Goal: Information Seeking & Learning: Learn about a topic

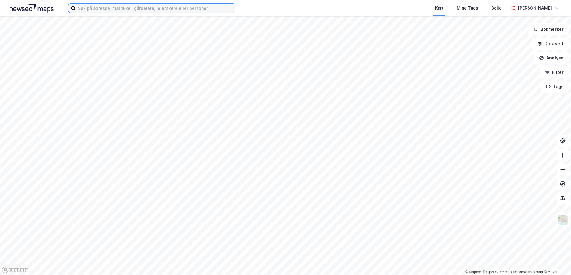
click at [120, 6] on input at bounding box center [155, 8] width 159 height 9
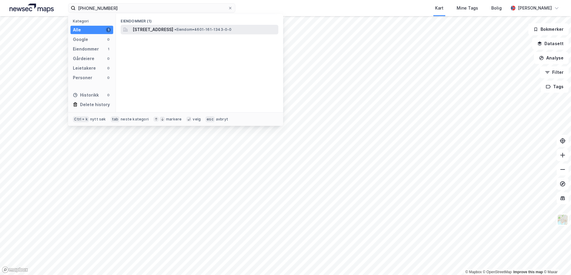
click at [140, 27] on span "[STREET_ADDRESS]" at bounding box center [153, 29] width 41 height 7
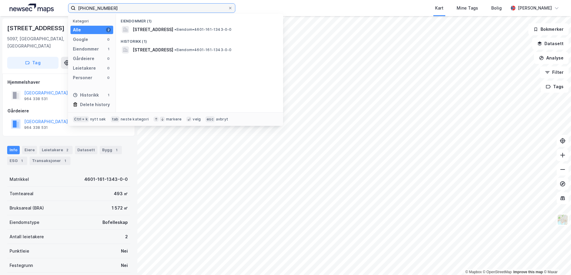
click at [122, 9] on input "[PHONE_NUMBER]" at bounding box center [152, 8] width 152 height 9
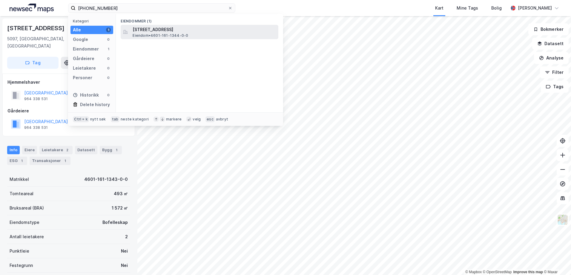
click at [237, 30] on span "[STREET_ADDRESS]" at bounding box center [204, 29] width 143 height 7
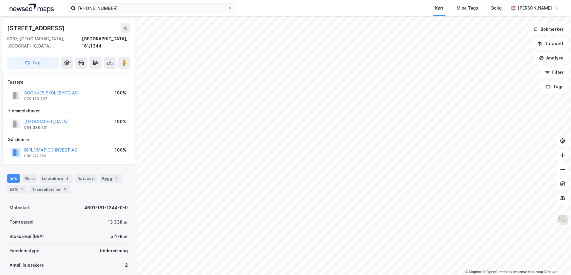
click at [157, 13] on div "[PHONE_NUMBER] Kart Mine Tags [PERSON_NAME]" at bounding box center [285, 8] width 571 height 16
click at [156, 10] on input "[PHONE_NUMBER]" at bounding box center [152, 8] width 152 height 9
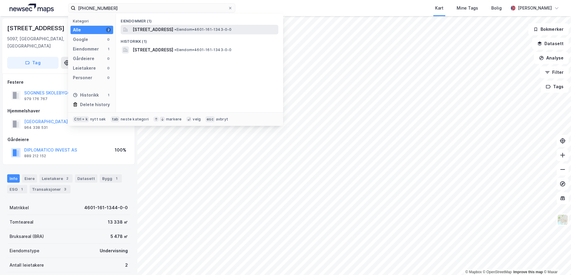
click at [231, 31] on span "• Eiendom • 4601-161-1343-0-0" at bounding box center [202, 29] width 57 height 5
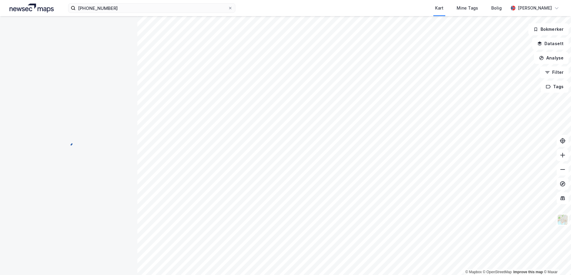
scroll to position [1, 0]
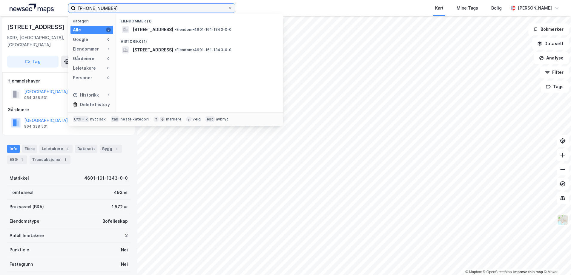
click at [122, 7] on input "[PHONE_NUMBER]" at bounding box center [152, 8] width 152 height 9
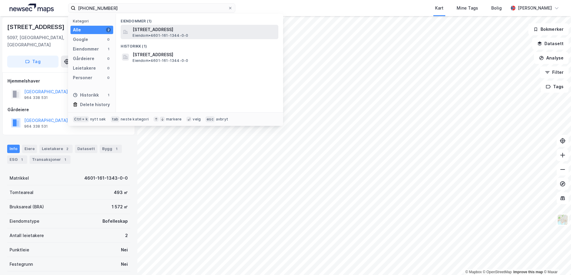
click at [193, 29] on span "[STREET_ADDRESS]" at bounding box center [204, 29] width 143 height 7
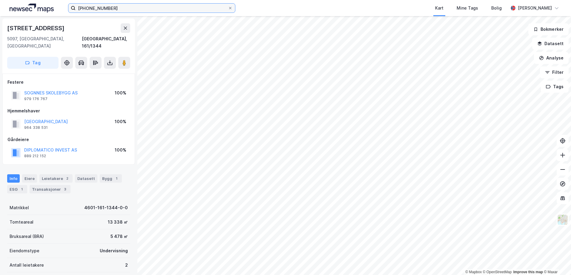
click at [115, 5] on input "[PHONE_NUMBER]" at bounding box center [152, 8] width 152 height 9
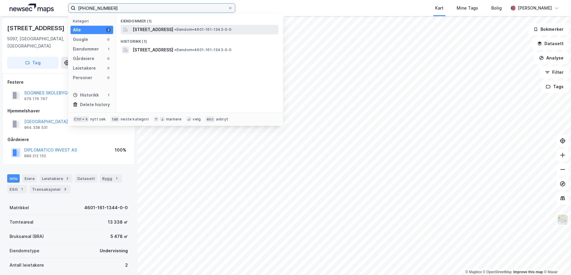
type input "[PHONE_NUMBER]"
click at [164, 30] on span "[STREET_ADDRESS]" at bounding box center [153, 29] width 41 height 7
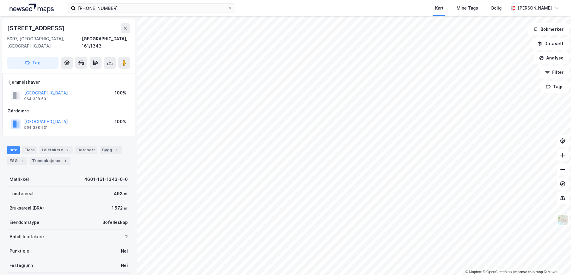
scroll to position [1, 0]
click at [123, 7] on input "[PHONE_NUMBER]" at bounding box center [152, 8] width 152 height 9
